Goal: Task Accomplishment & Management: Complete application form

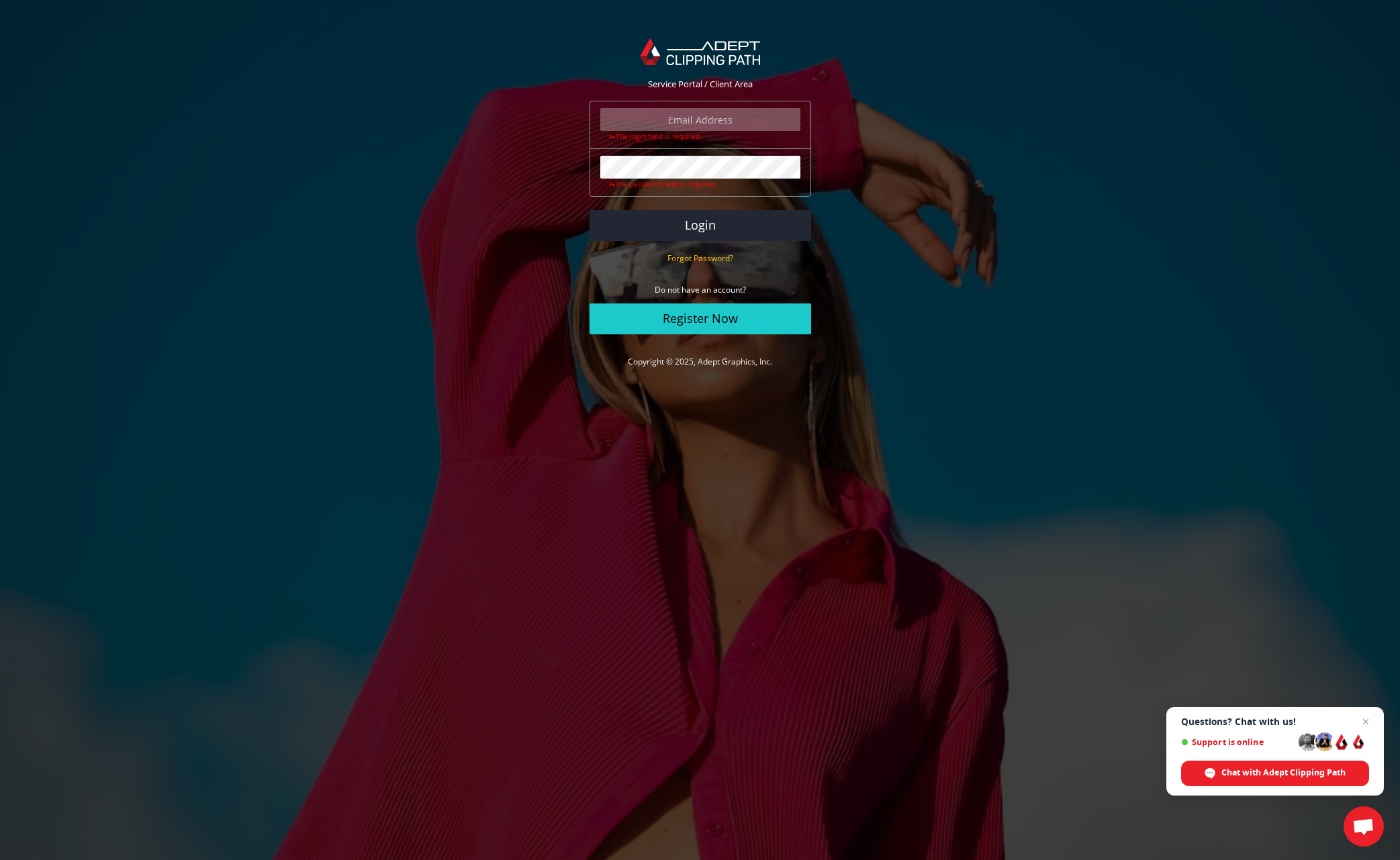
type input "stuart@hypephotography.co.uk"
click at [699, 224] on button "Login" at bounding box center [700, 225] width 221 height 31
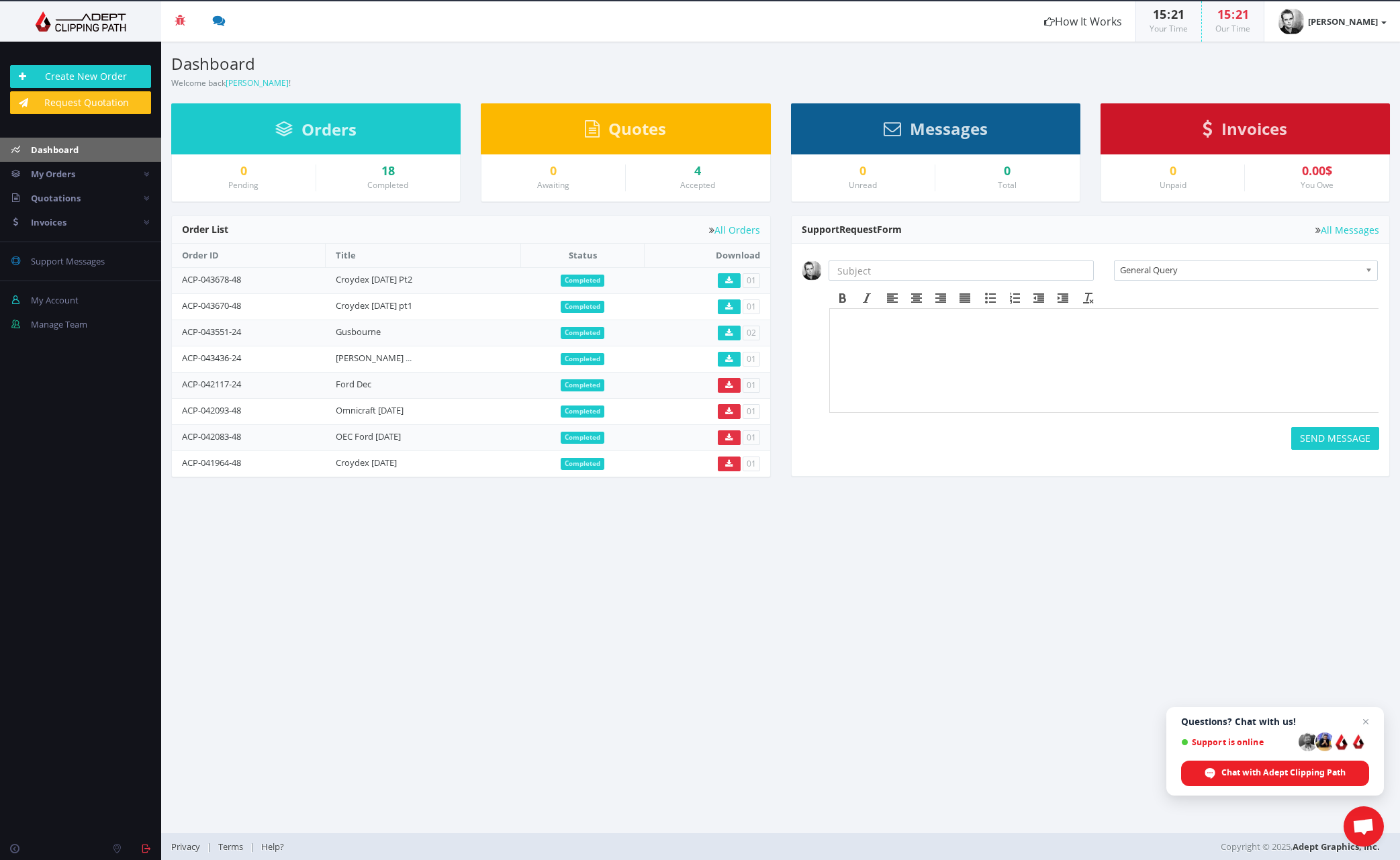
click at [97, 104] on link "Request Quotation" at bounding box center [81, 102] width 141 height 23
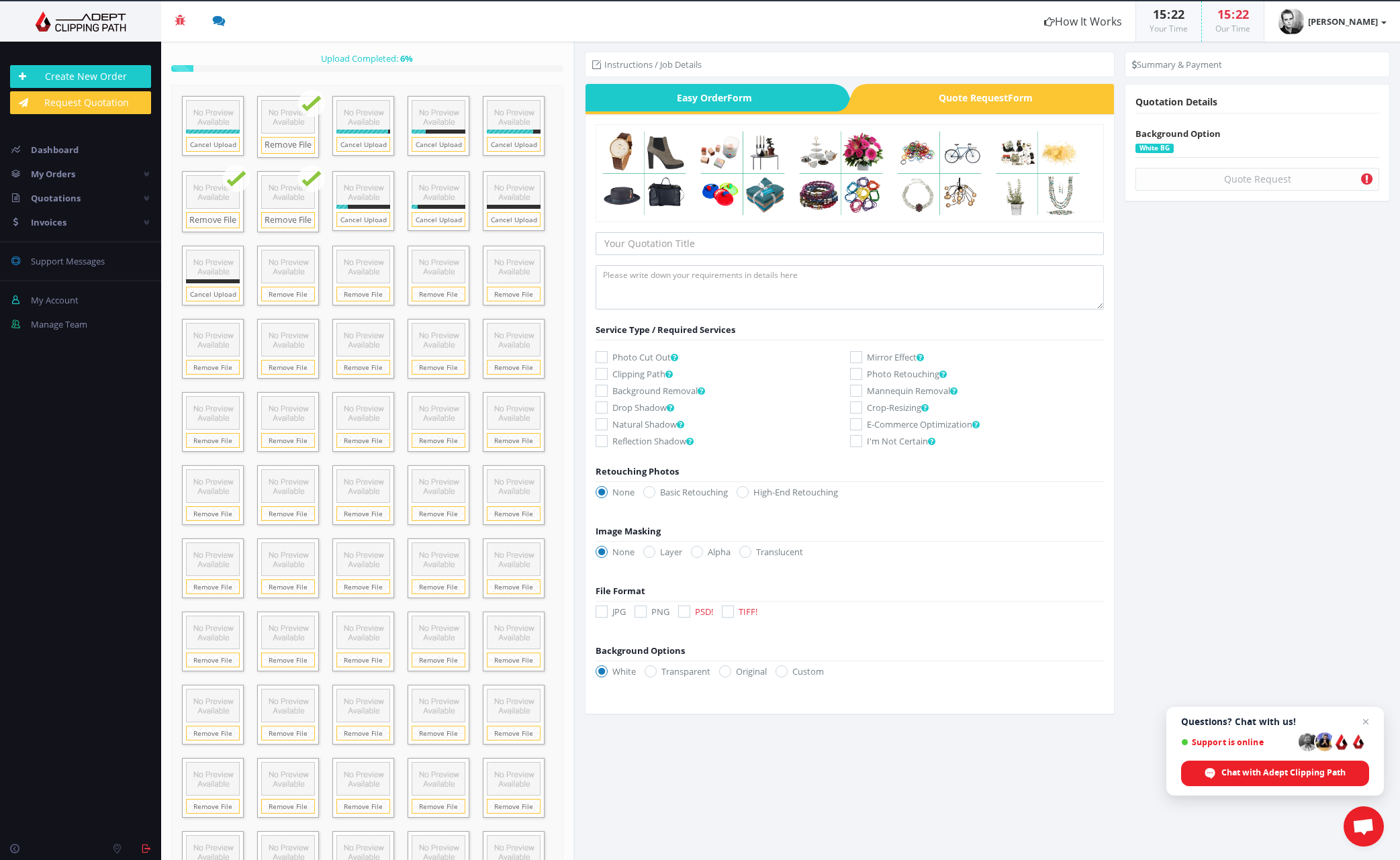
click at [601, 373] on icon at bounding box center [601, 373] width 12 height 12
click at [601, 373] on input "Clipping Path" at bounding box center [603, 374] width 9 height 9
checkbox input "true"
click at [728, 670] on icon at bounding box center [725, 671] width 12 height 12
click at [728, 670] on input "Original" at bounding box center [726, 672] width 9 height 9
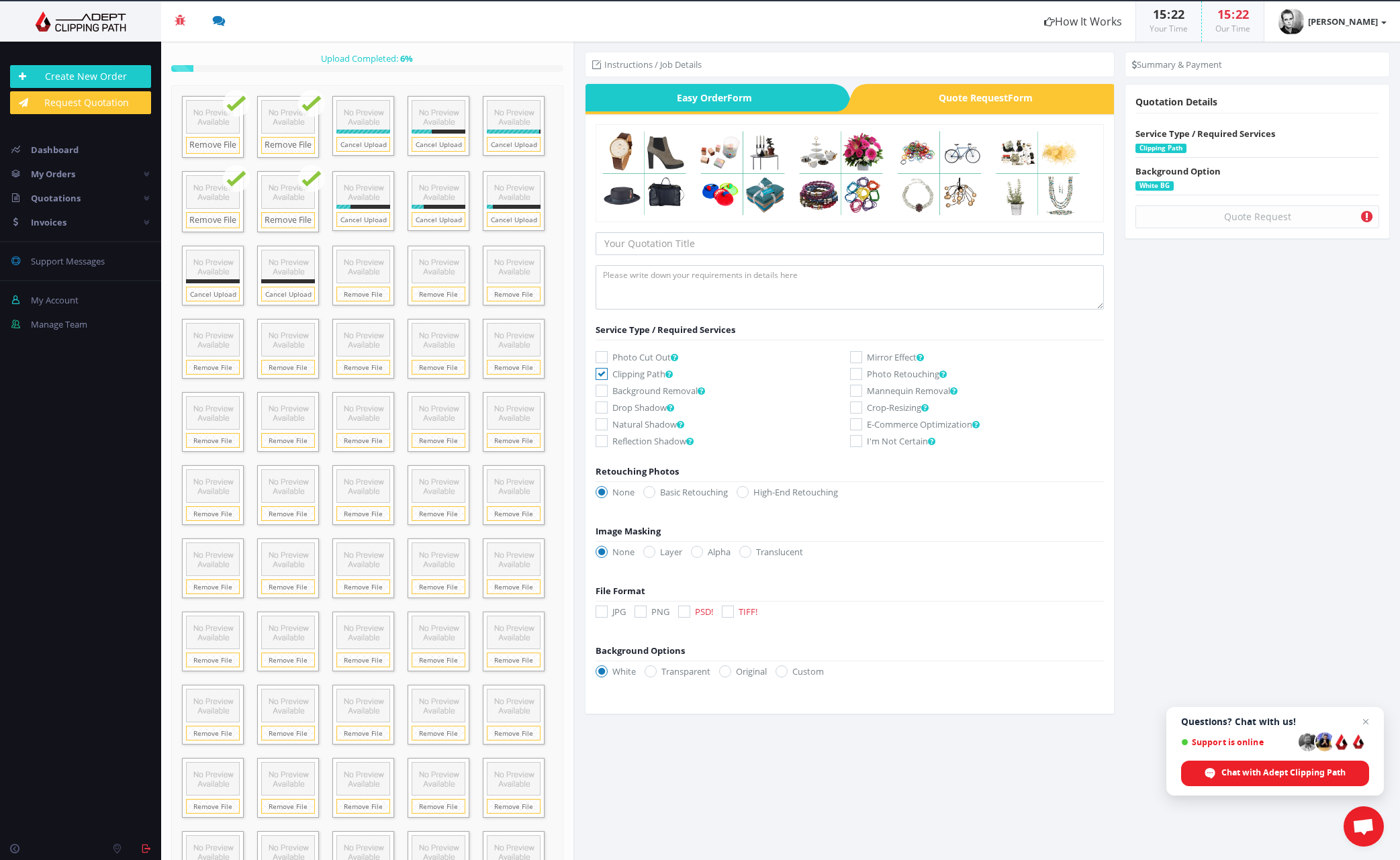
radio input "true"
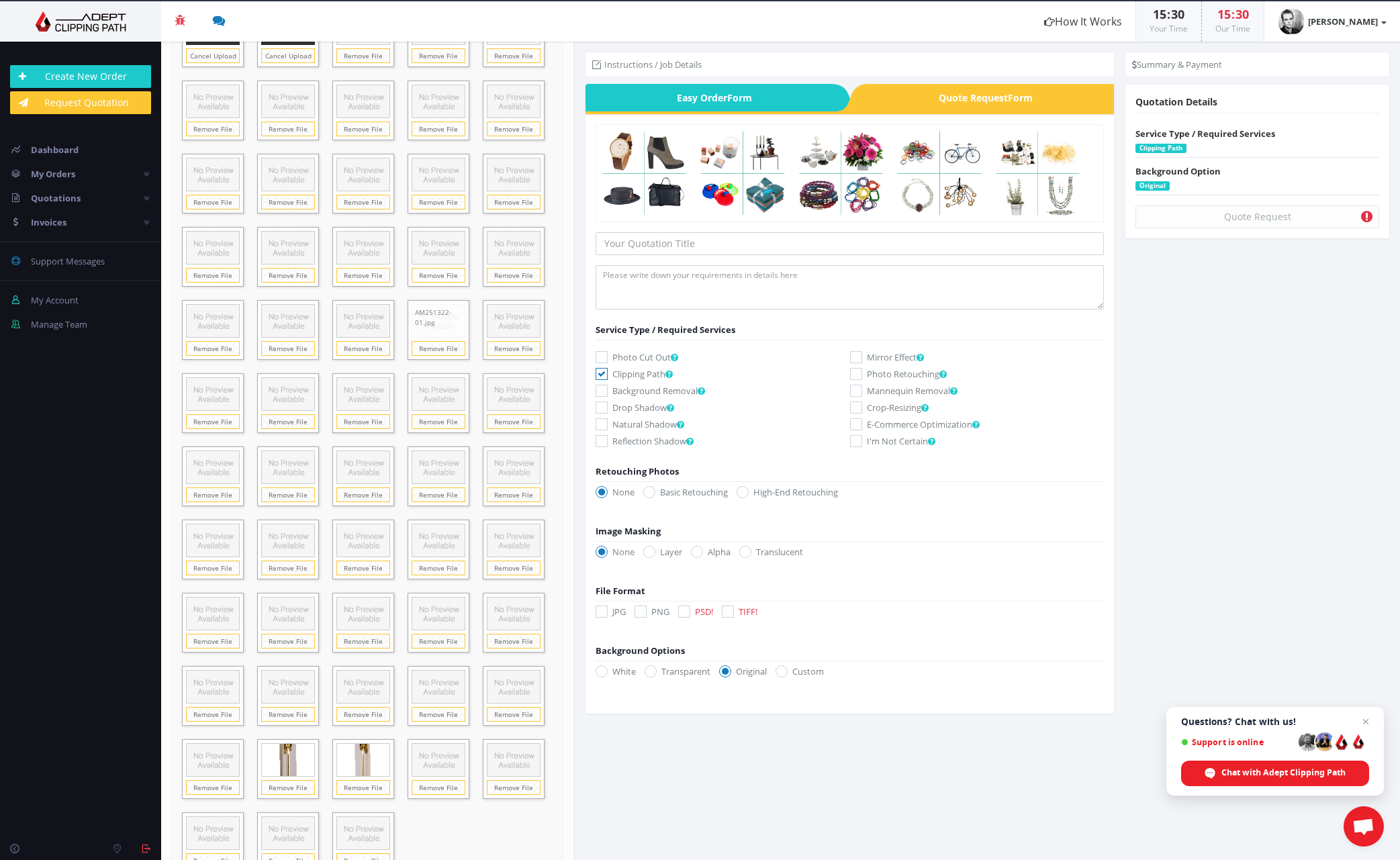
scroll to position [687, 0]
click at [601, 611] on icon at bounding box center [601, 612] width 12 height 12
click at [601, 611] on input "JPG" at bounding box center [603, 612] width 9 height 9
checkbox input "true"
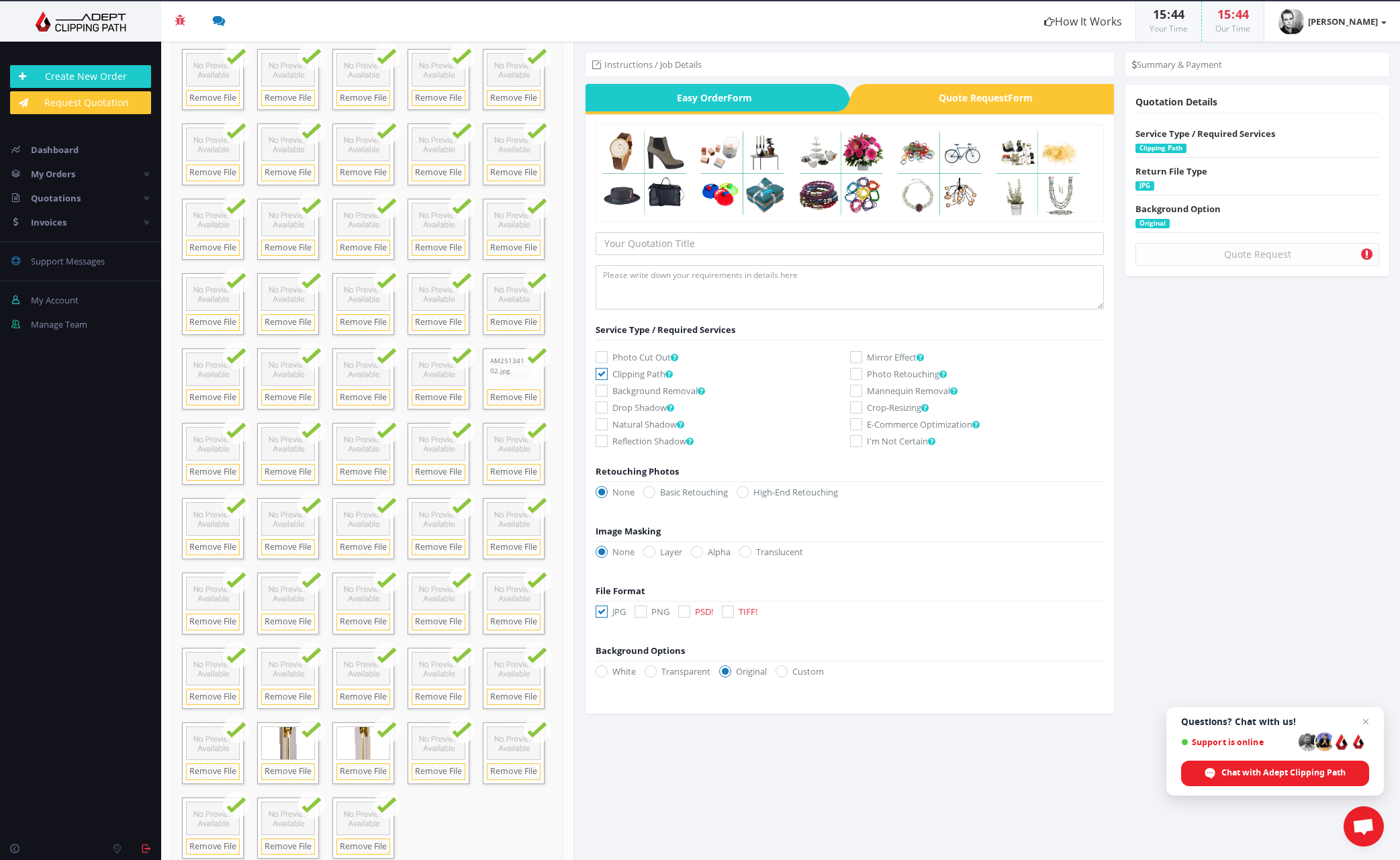
scroll to position [685, 0]
click at [1258, 251] on div "Quote Request" at bounding box center [1257, 254] width 244 height 23
click at [734, 249] on input "text" at bounding box center [849, 244] width 508 height 23
type input "Croydex [DATE]"
click at [747, 290] on textarea at bounding box center [849, 287] width 508 height 44
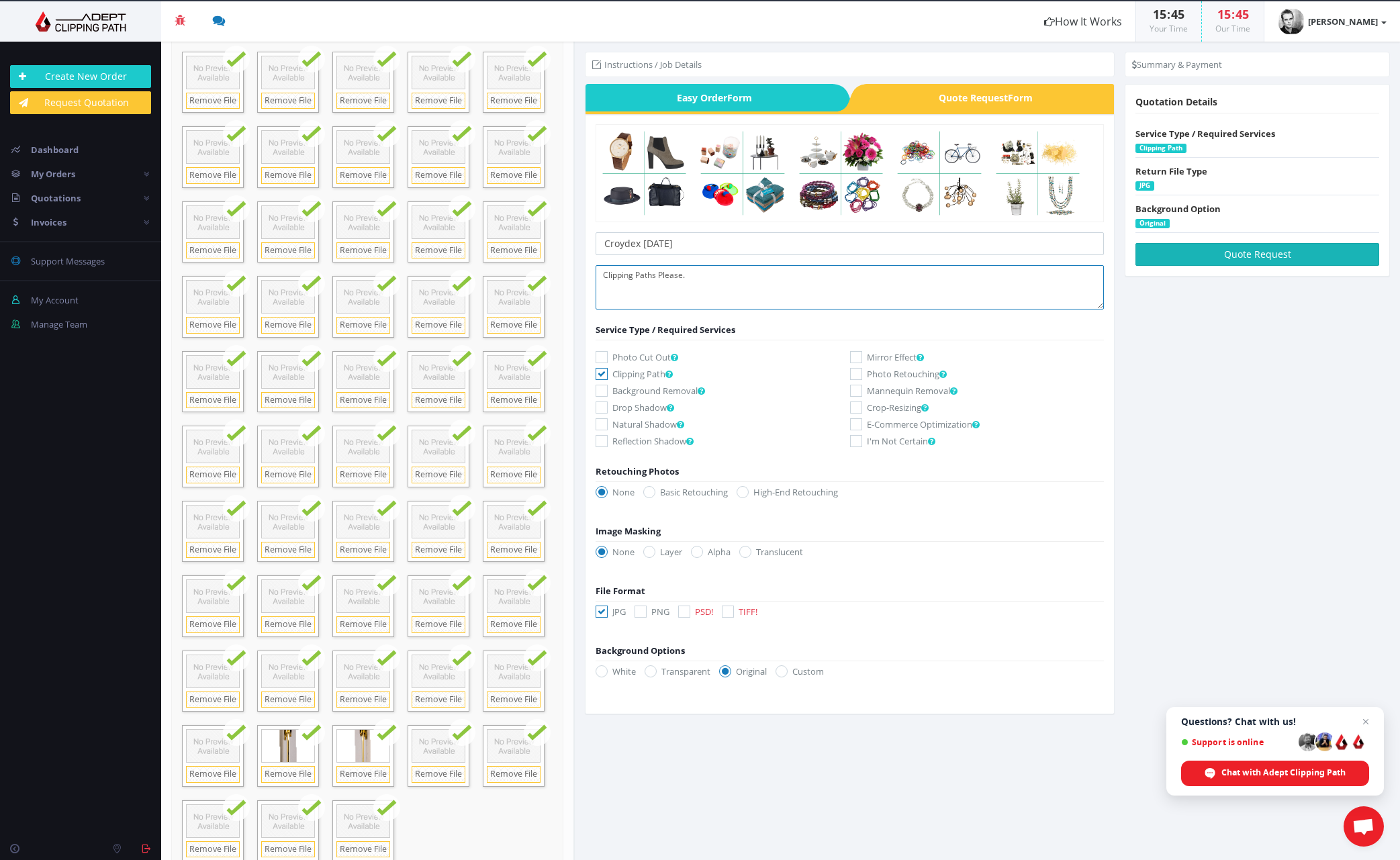
type textarea "Clipping Paths Please."
click at [1213, 255] on button "Quote Request" at bounding box center [1257, 254] width 244 height 23
